Goal: Task Accomplishment & Management: Manage account settings

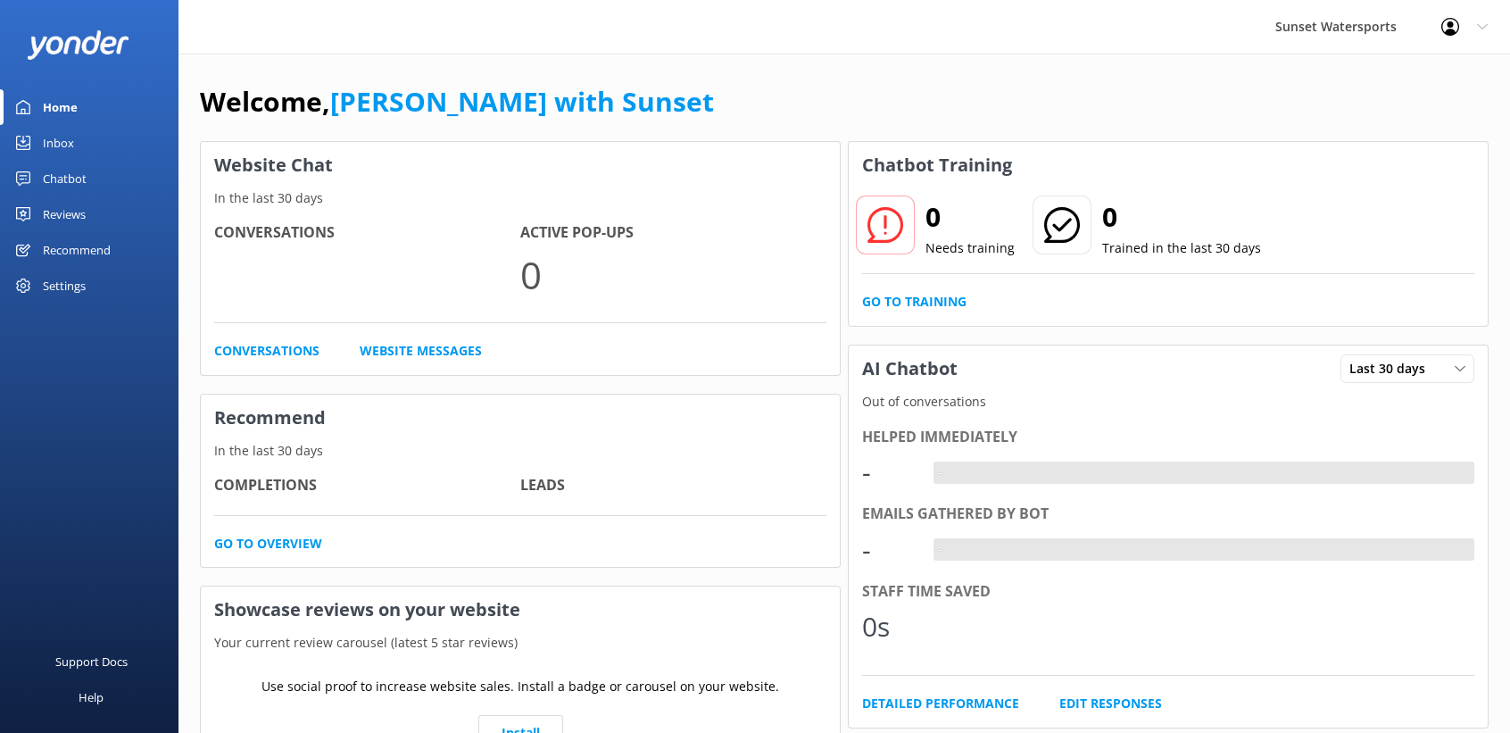
click at [62, 141] on div "Inbox" at bounding box center [58, 143] width 31 height 36
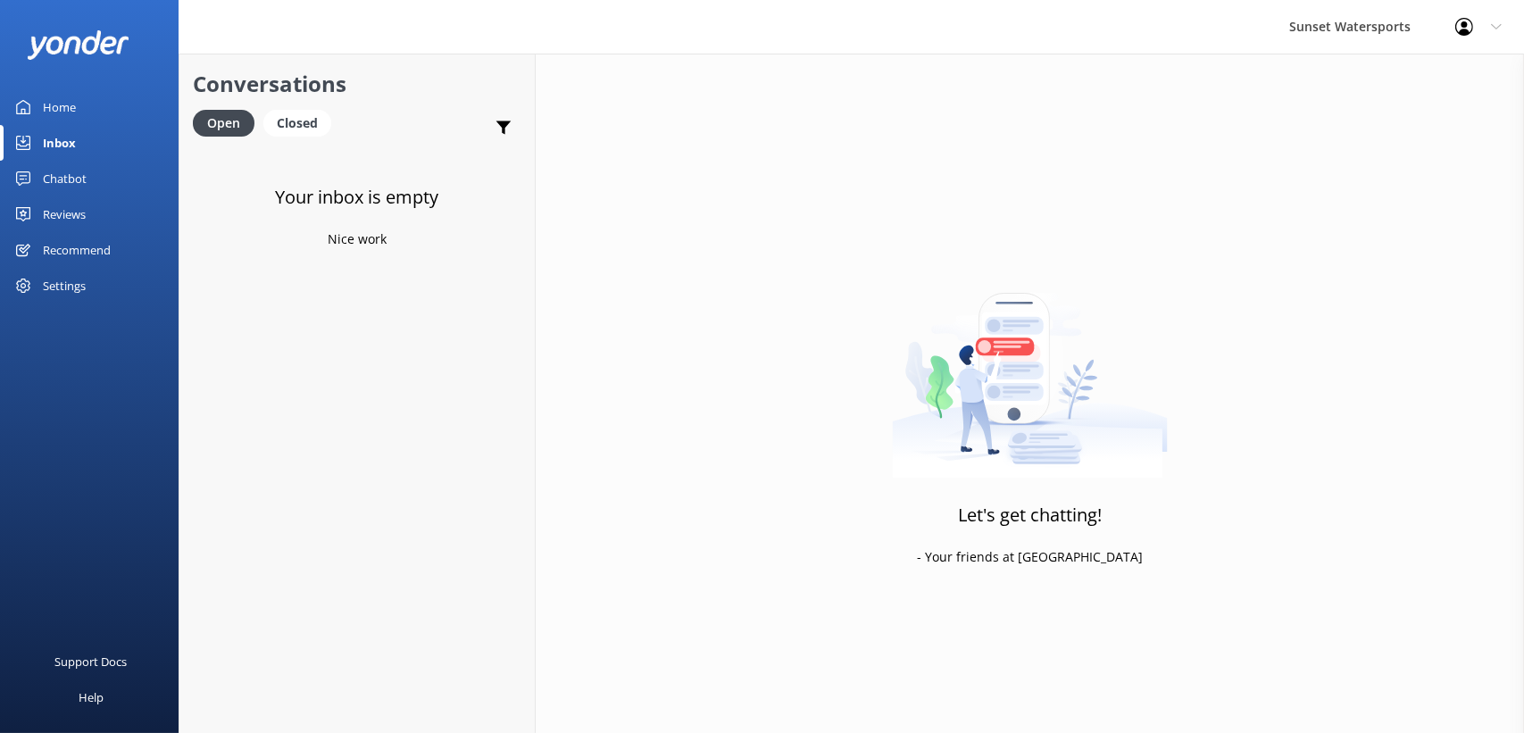
click at [74, 104] on div "Home" at bounding box center [59, 107] width 33 height 36
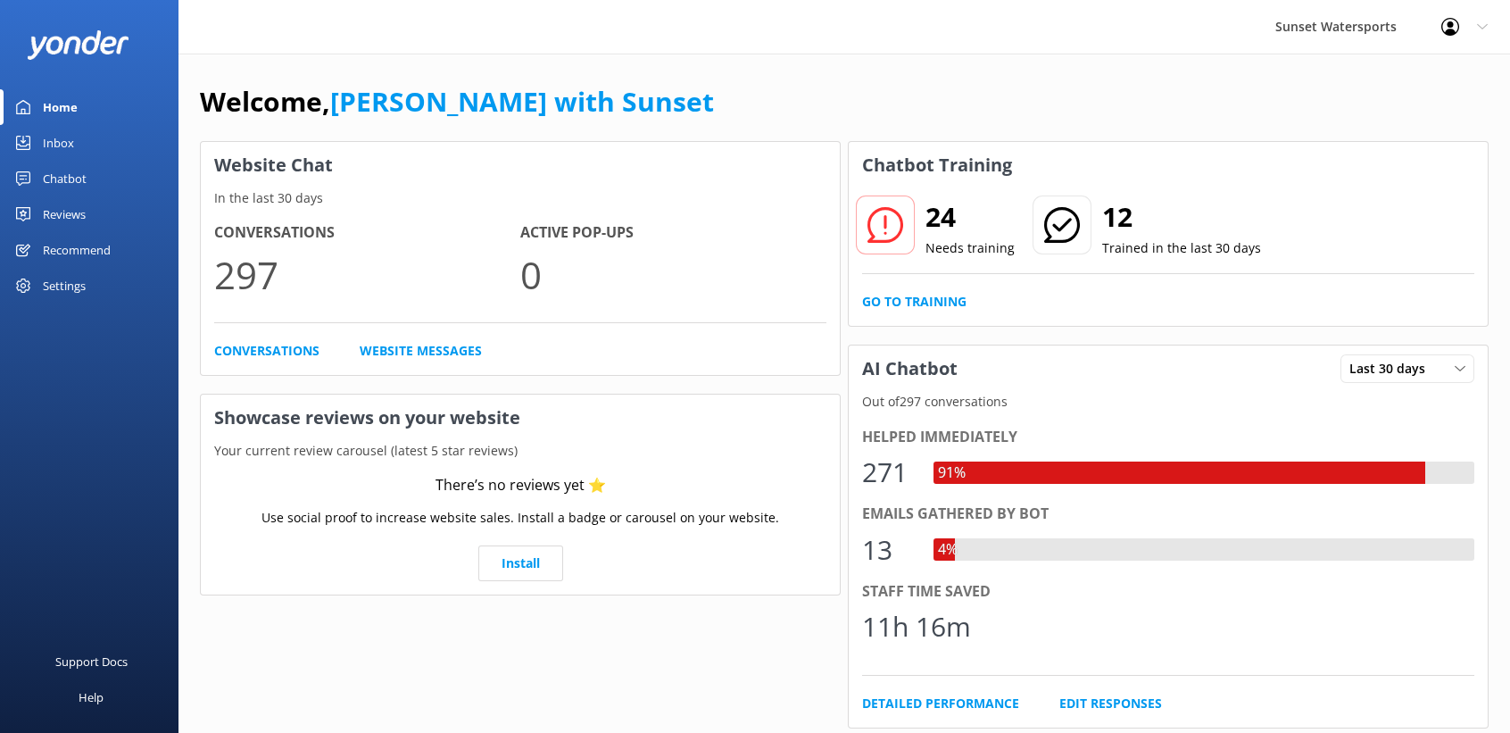
click at [541, 33] on div "Sunset Watersports Profile Settings Logout" at bounding box center [755, 27] width 1510 height 54
click at [67, 137] on div "Inbox" at bounding box center [58, 143] width 31 height 36
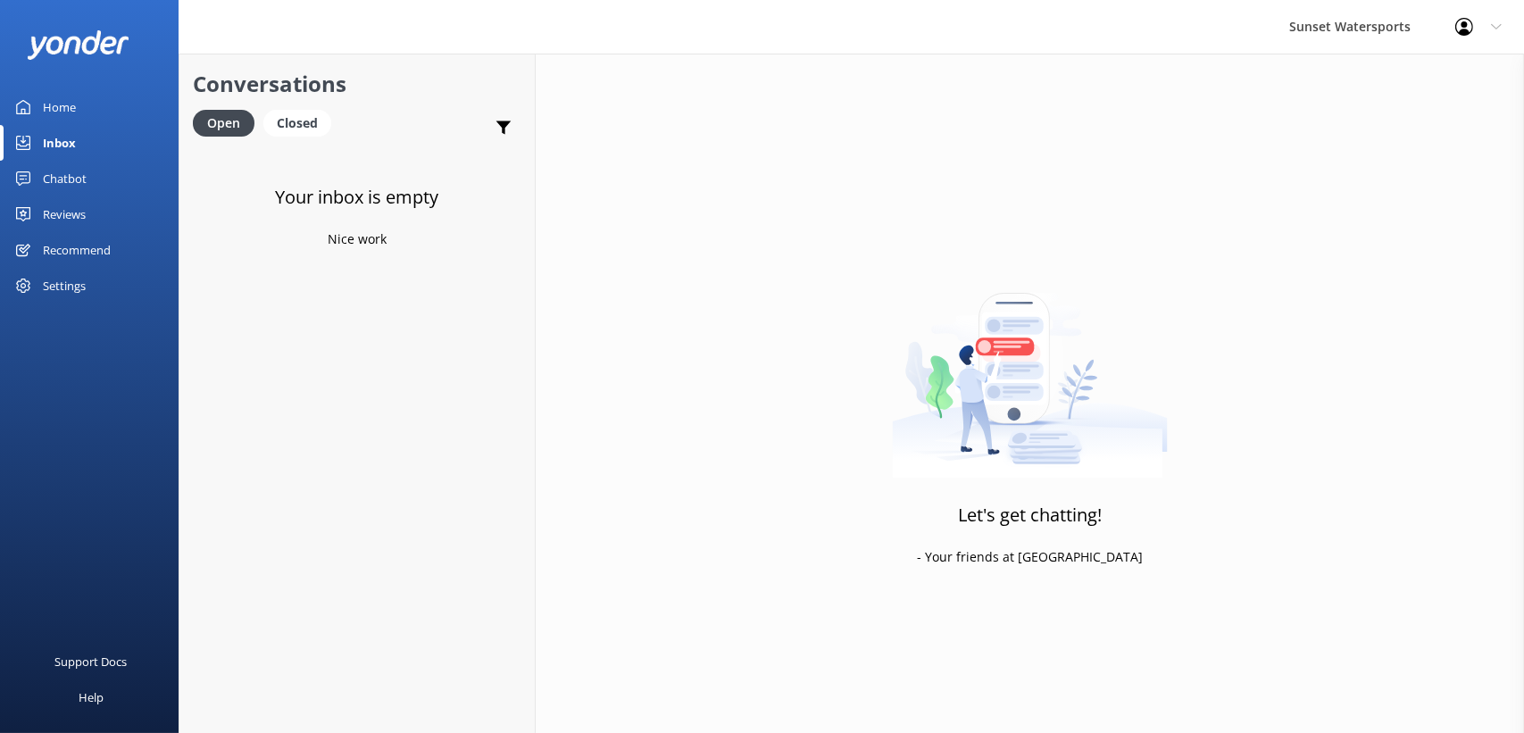
click at [1479, 29] on div at bounding box center [1469, 27] width 29 height 18
click at [1421, 107] on link "Logout" at bounding box center [1435, 120] width 179 height 45
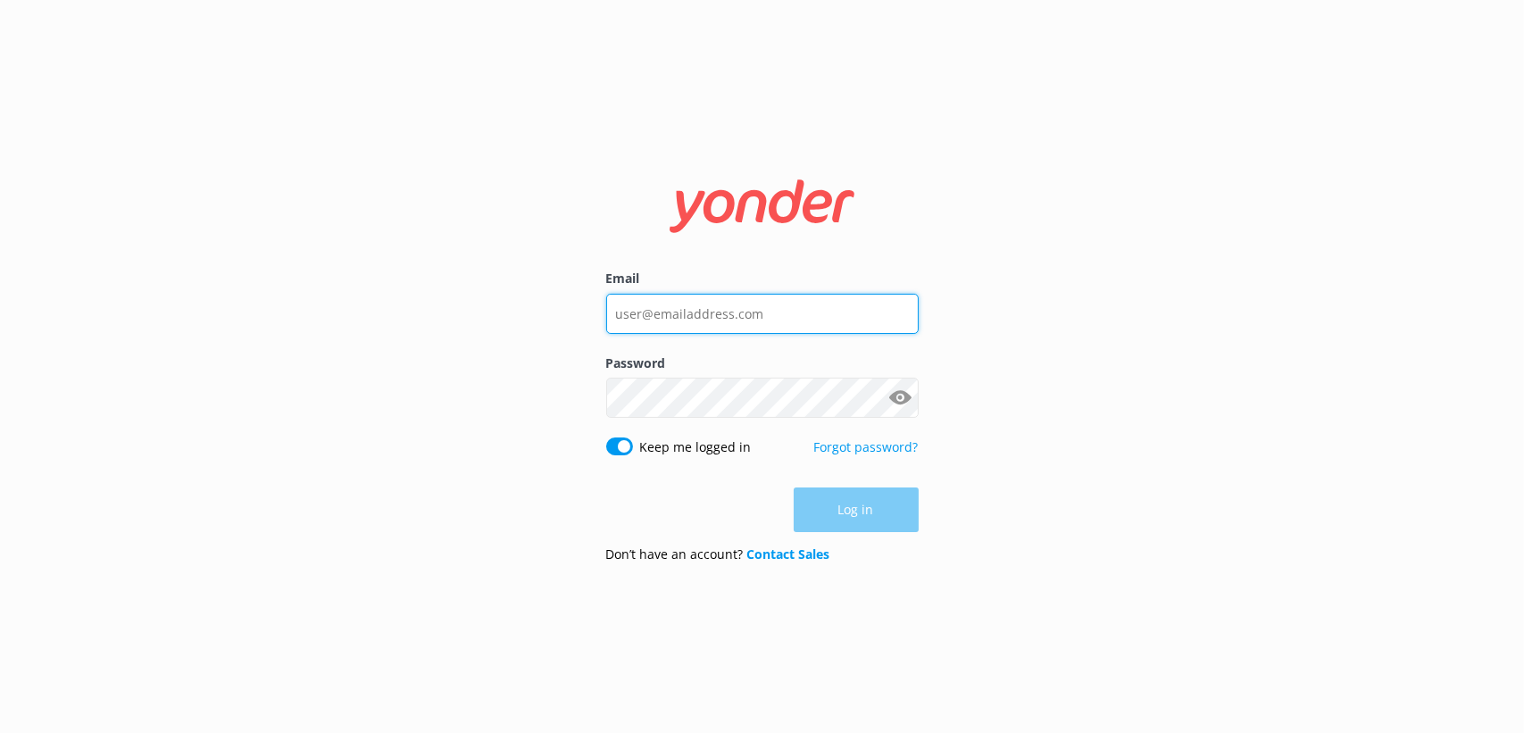
type input "xavierzuazu@gmail.com"
